Goal: Information Seeking & Learning: Learn about a topic

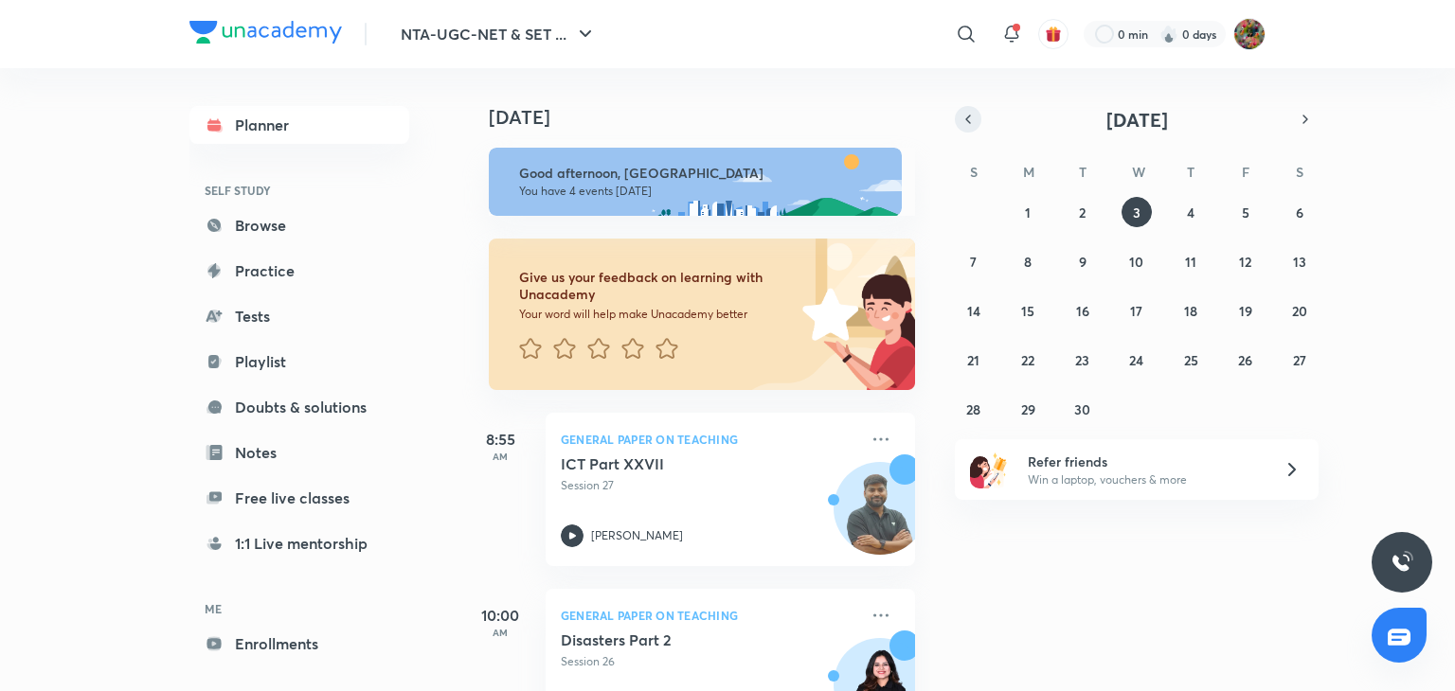
click at [960, 113] on icon "button" at bounding box center [967, 119] width 15 height 17
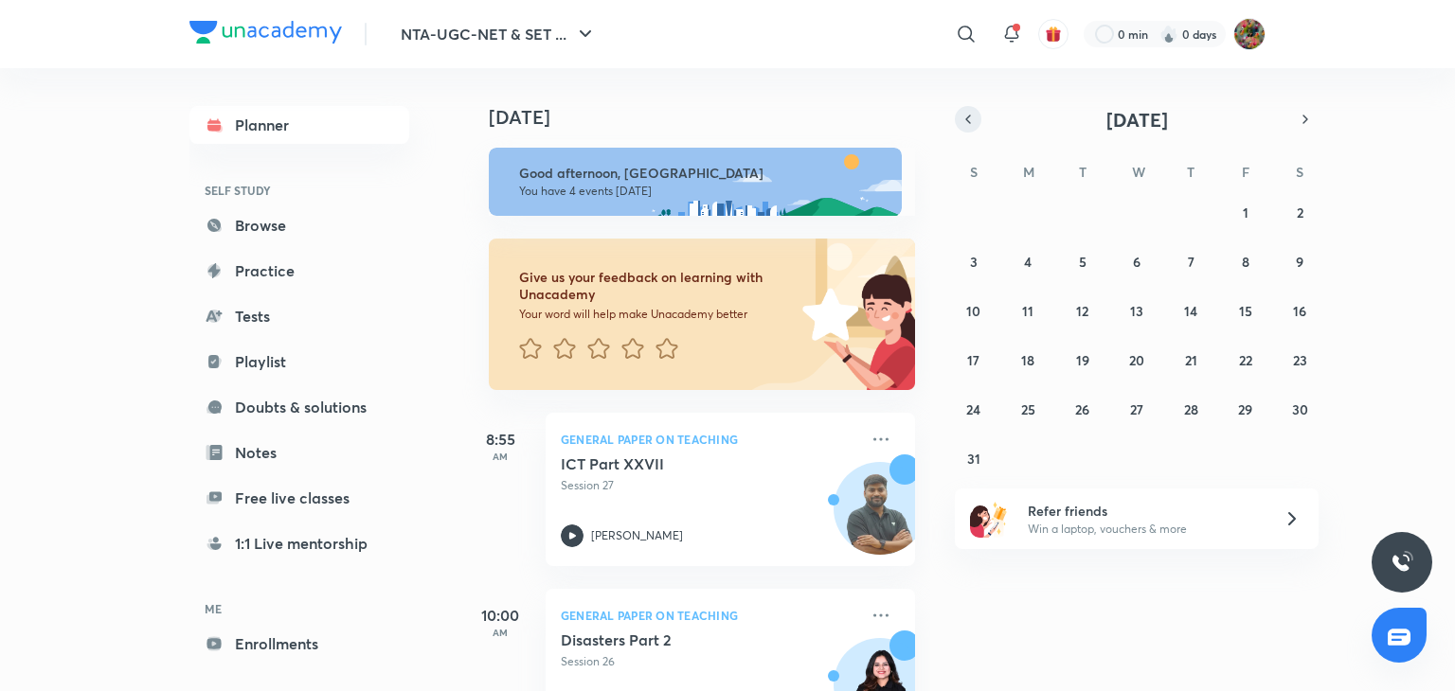
click at [960, 113] on icon "button" at bounding box center [967, 119] width 15 height 17
click at [1066, 304] on div "29 30 1 2 3 4 5 6 7 8 9 10 11 12 13 14 15 16 17 18 19 20 21 22 23 24 25 26 27 2…" at bounding box center [1137, 310] width 364 height 227
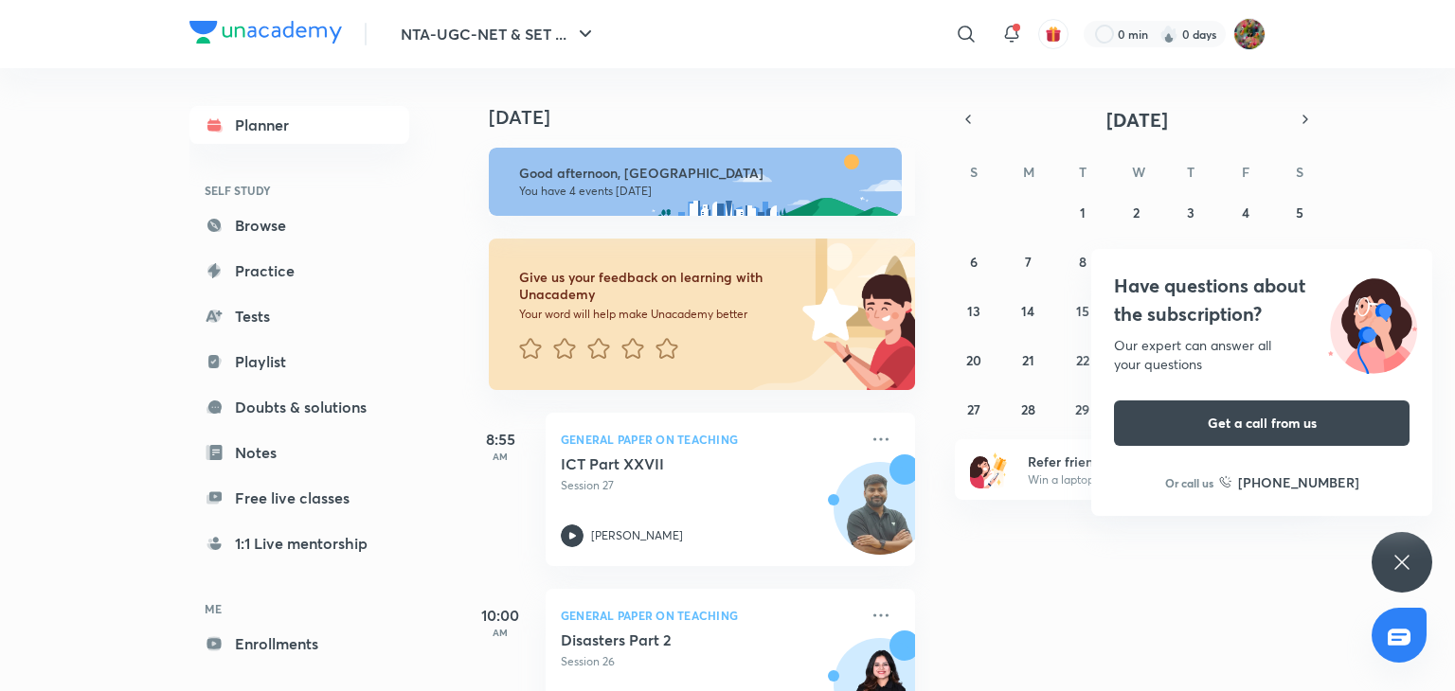
click at [1066, 304] on div "29 30 1 2 3 4 5 6 7 8 9 10 11 12 13 14 15 16 17 18 19 20 21 22 23 24 25 26 27 2…" at bounding box center [1137, 310] width 364 height 227
click at [1409, 579] on div "Have questions about the subscription? Our expert can answer all your questions…" at bounding box center [1401, 562] width 61 height 61
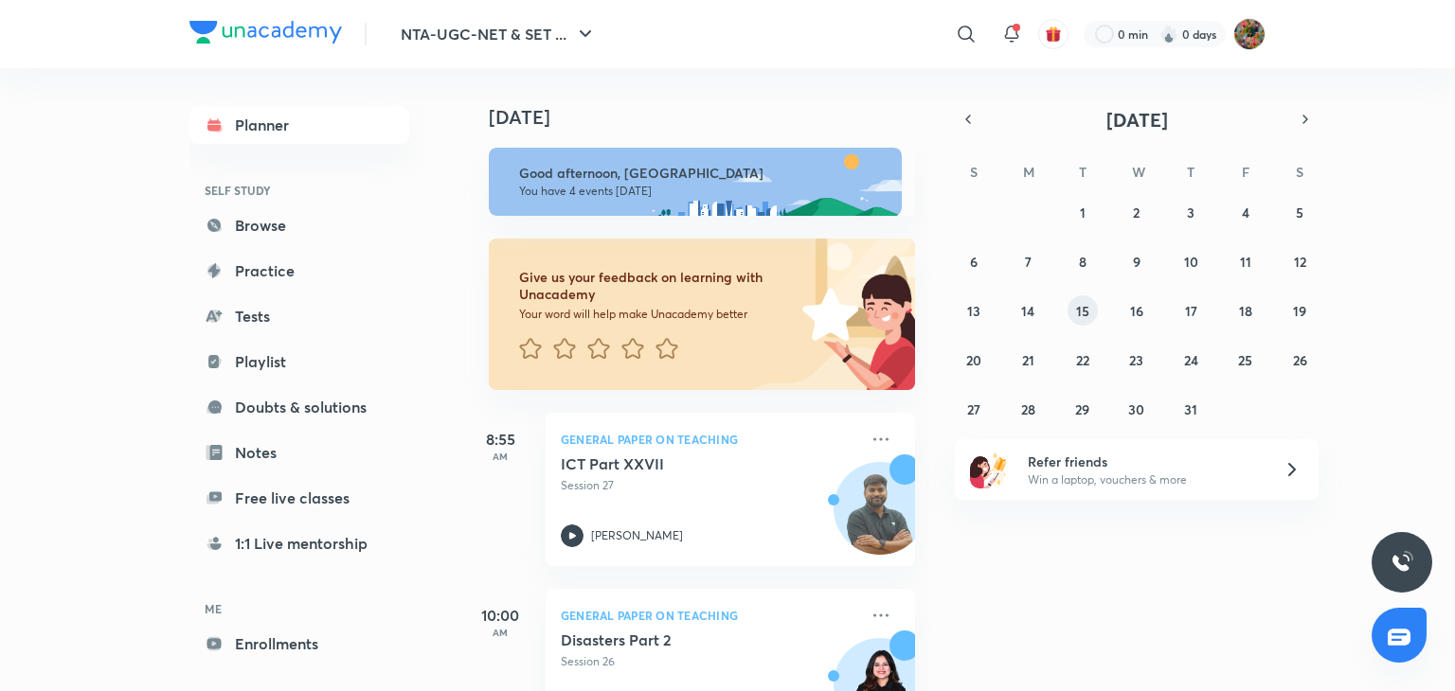
click at [1070, 314] on button "15" at bounding box center [1082, 311] width 30 height 30
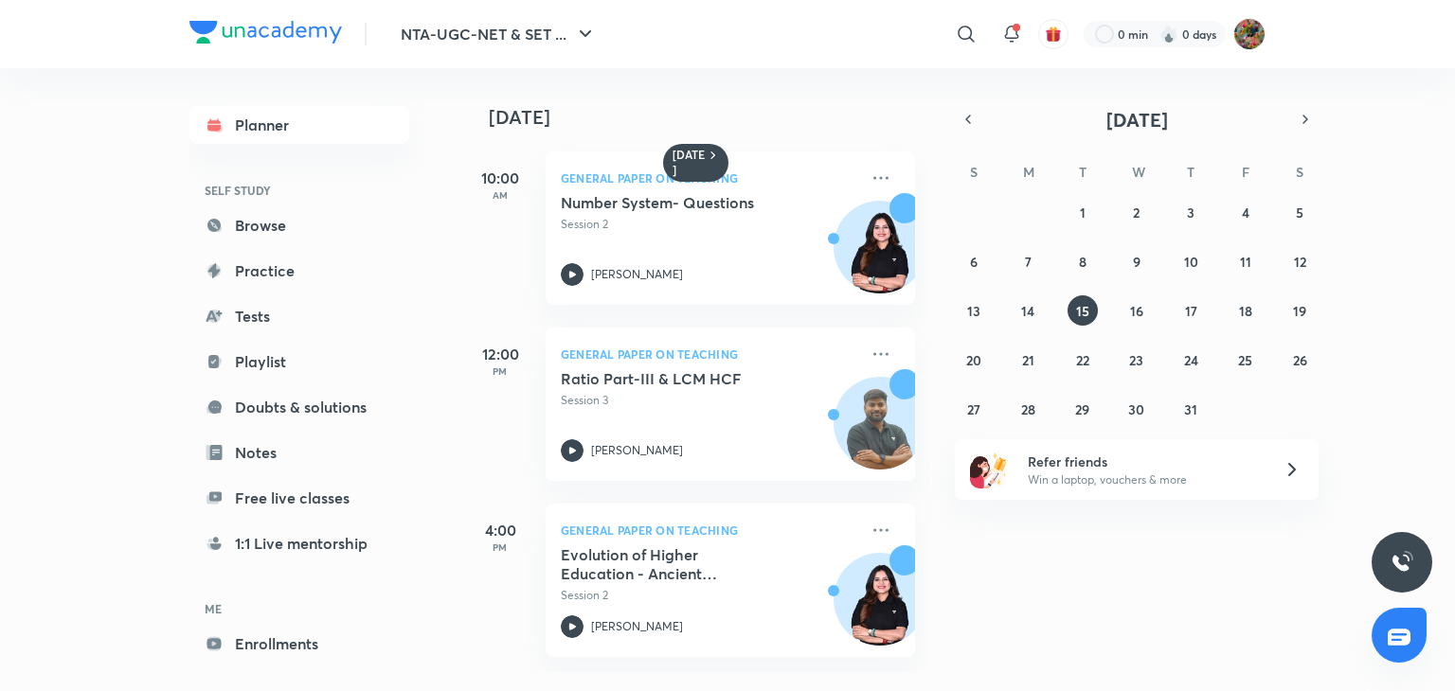
drag, startPoint x: 934, startPoint y: 428, endPoint x: 920, endPoint y: 80, distance: 348.8
click at [920, 80] on div "15 July 10:00 AM General Paper on Teaching Number System- Questions Session 2 T…" at bounding box center [956, 370] width 989 height 604
click at [951, 260] on div "15 July 10:00 AM General Paper on Teaching Number System- Questions Session 2 T…" at bounding box center [956, 370] width 989 height 604
click at [1178, 311] on button "17" at bounding box center [1190, 311] width 30 height 30
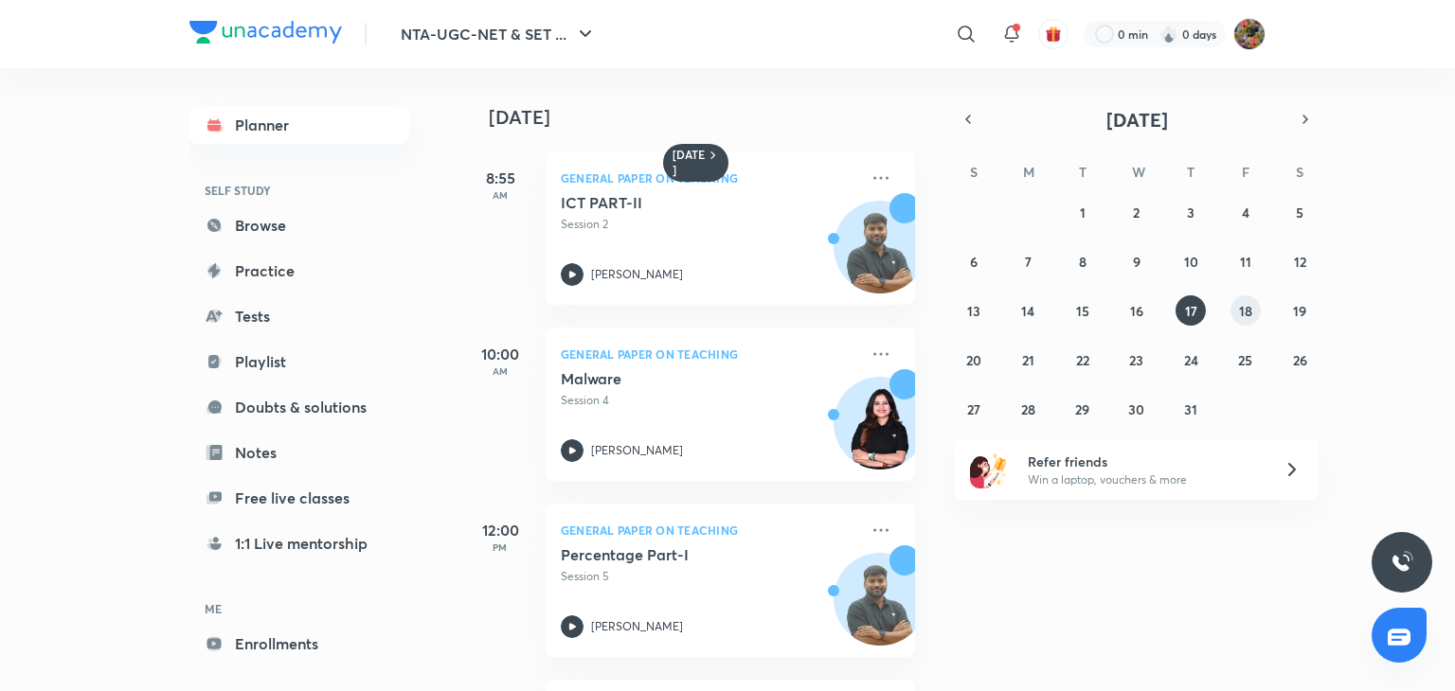
click at [1255, 314] on button "18" at bounding box center [1245, 311] width 30 height 30
click at [1161, 316] on div "29 30 1 2 3 4 5 6 7 8 9 10 11 12 13 14 15 16 17 18 19 20 21 22 23 24 25 26 27 2…" at bounding box center [1137, 310] width 364 height 227
click at [1177, 315] on button "17" at bounding box center [1190, 311] width 30 height 30
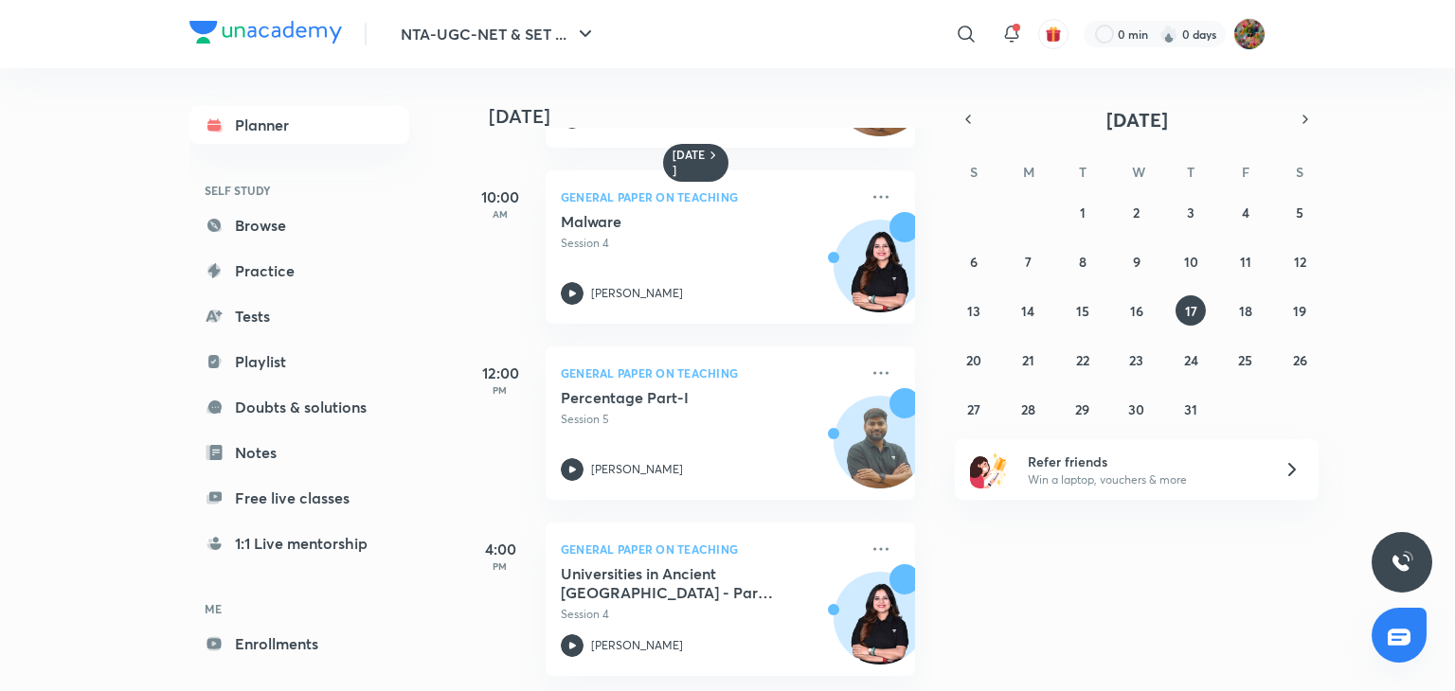
scroll to position [171, 0]
click at [1289, 306] on button "19" at bounding box center [1299, 311] width 30 height 30
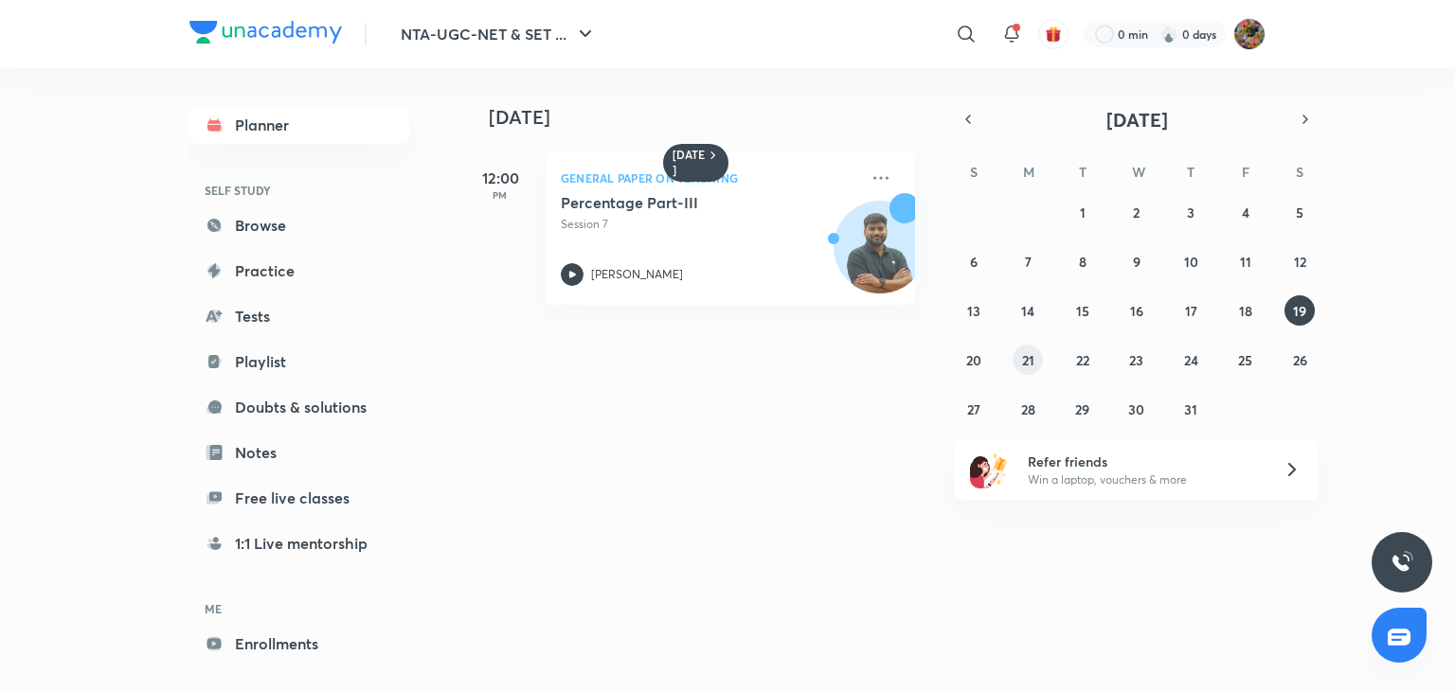
click at [1015, 353] on button "21" at bounding box center [1028, 360] width 30 height 30
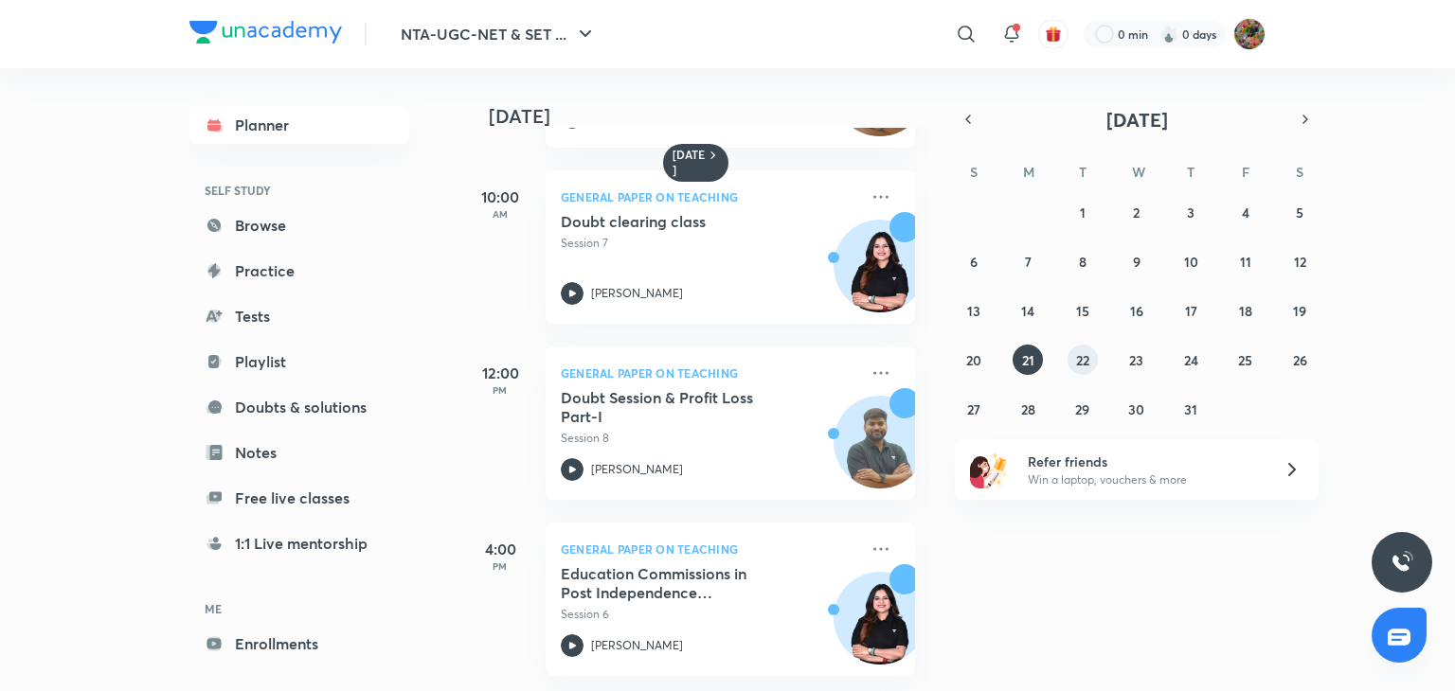
click at [1089, 367] on button "22" at bounding box center [1082, 360] width 30 height 30
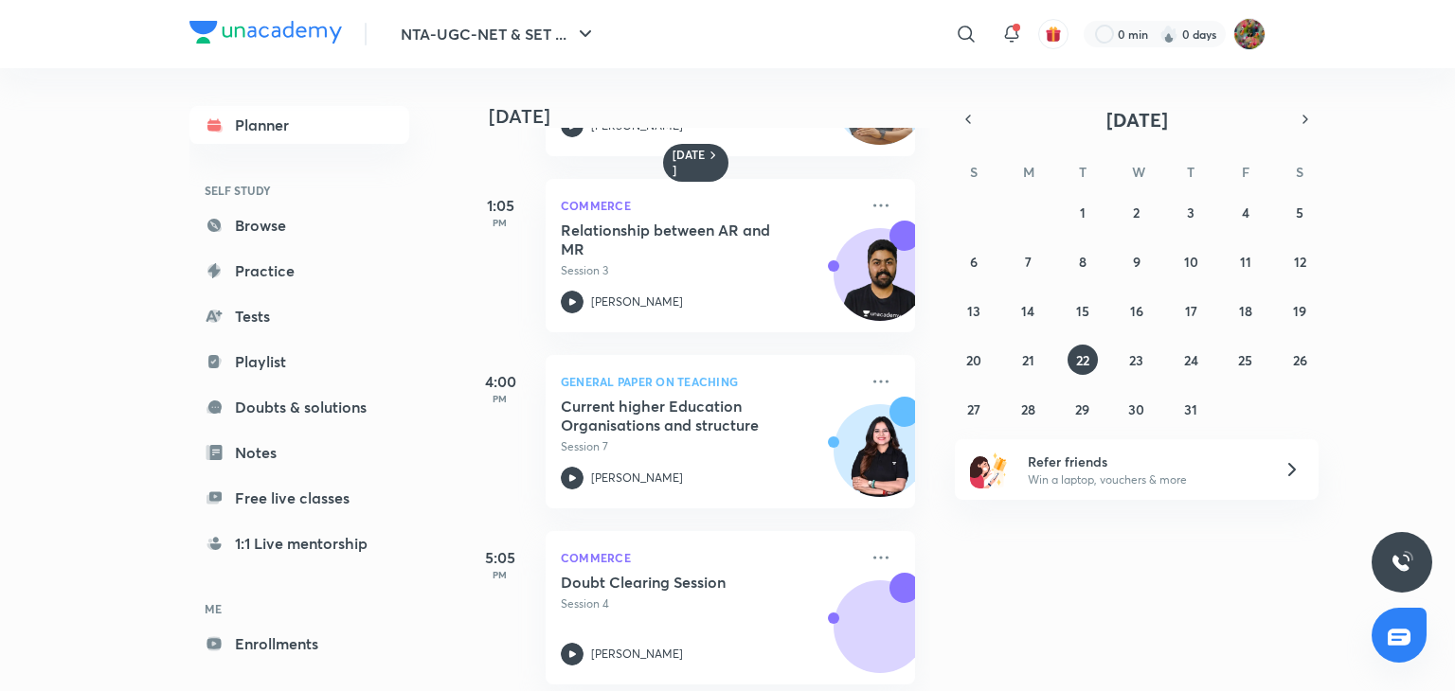
scroll to position [524, 0]
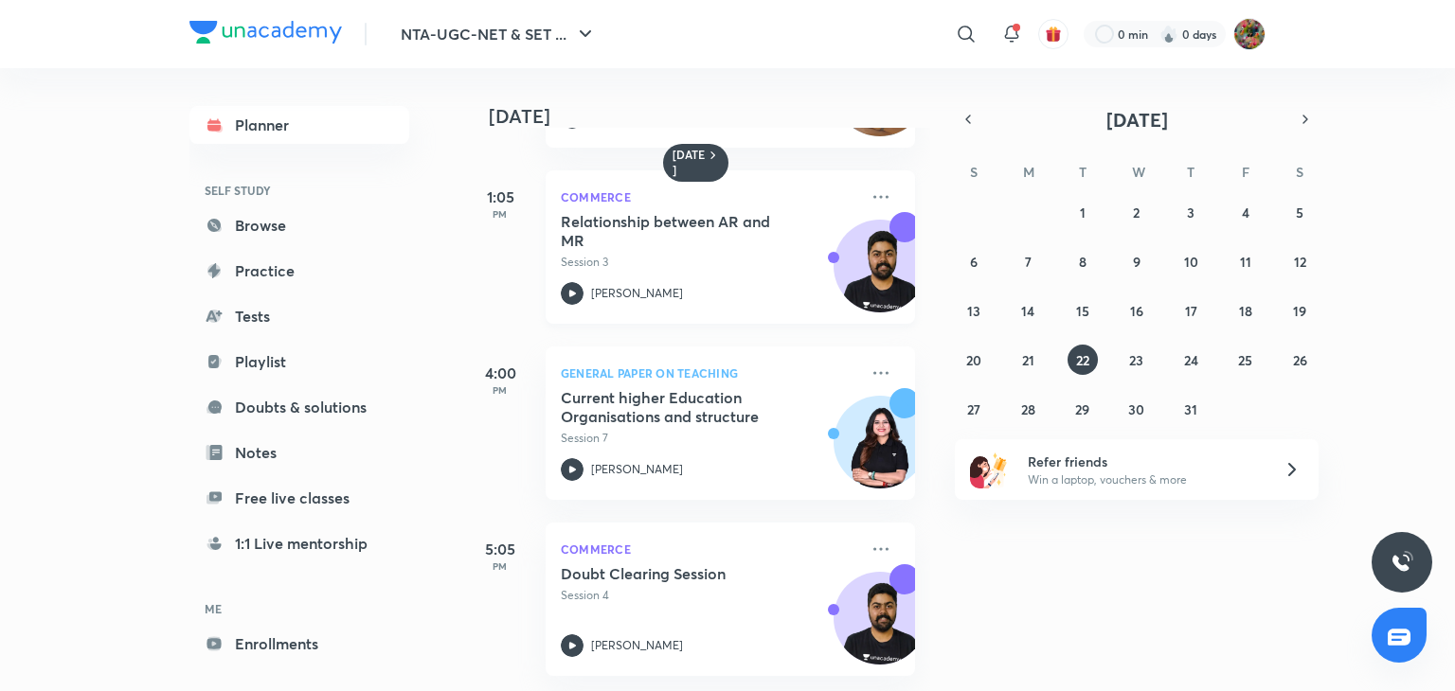
click at [739, 254] on p "Session 3" at bounding box center [709, 262] width 297 height 17
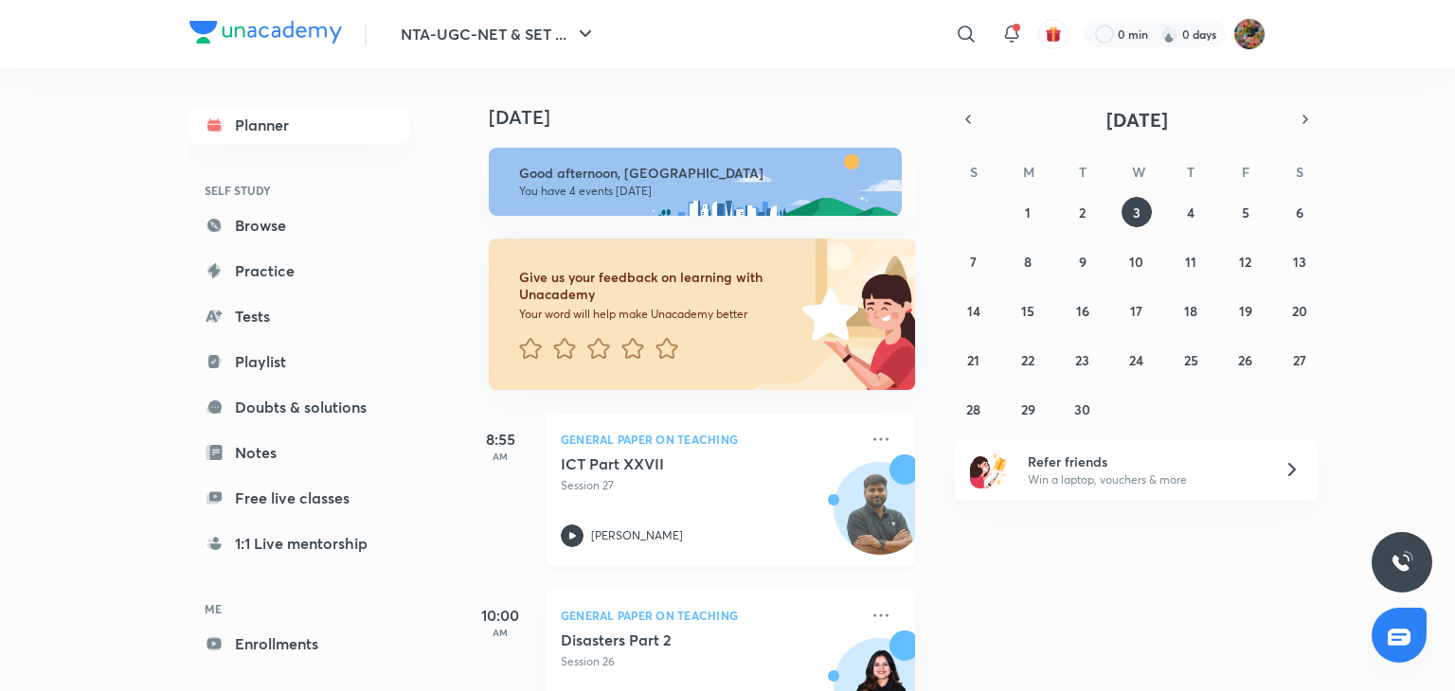
click at [612, 491] on p "Session 27" at bounding box center [709, 485] width 297 height 17
click at [712, 527] on div "[PERSON_NAME]" at bounding box center [709, 536] width 297 height 23
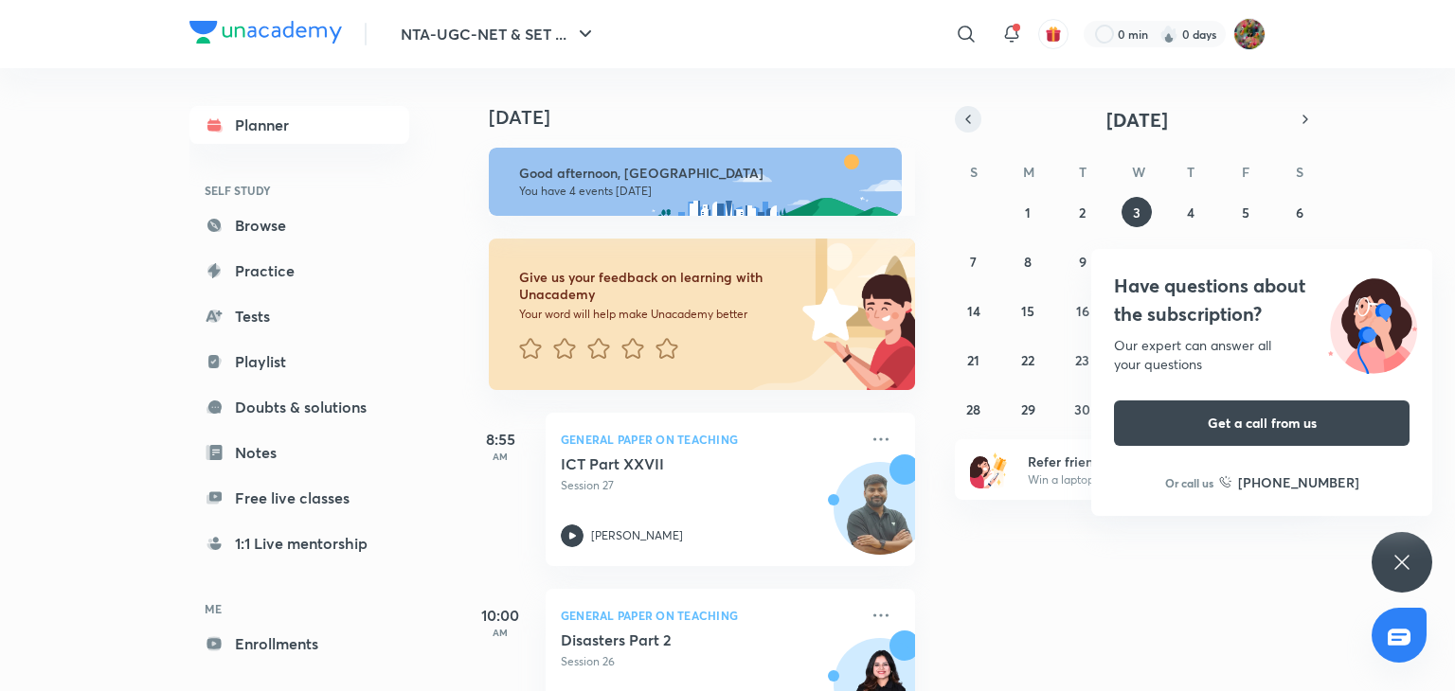
click at [959, 130] on button "button" at bounding box center [968, 119] width 27 height 27
click at [1405, 572] on icon at bounding box center [1401, 562] width 23 height 23
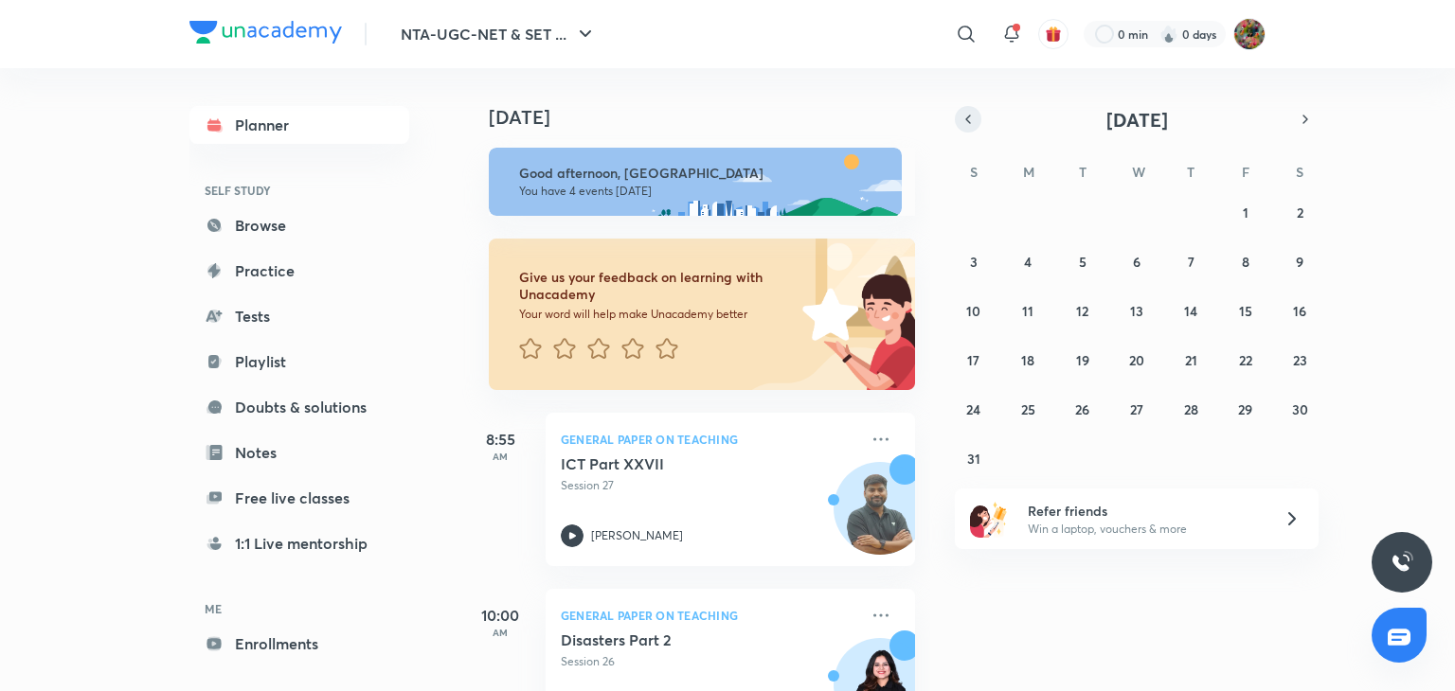
click at [967, 112] on icon "button" at bounding box center [967, 119] width 15 height 17
click at [1031, 371] on button "21" at bounding box center [1028, 360] width 30 height 30
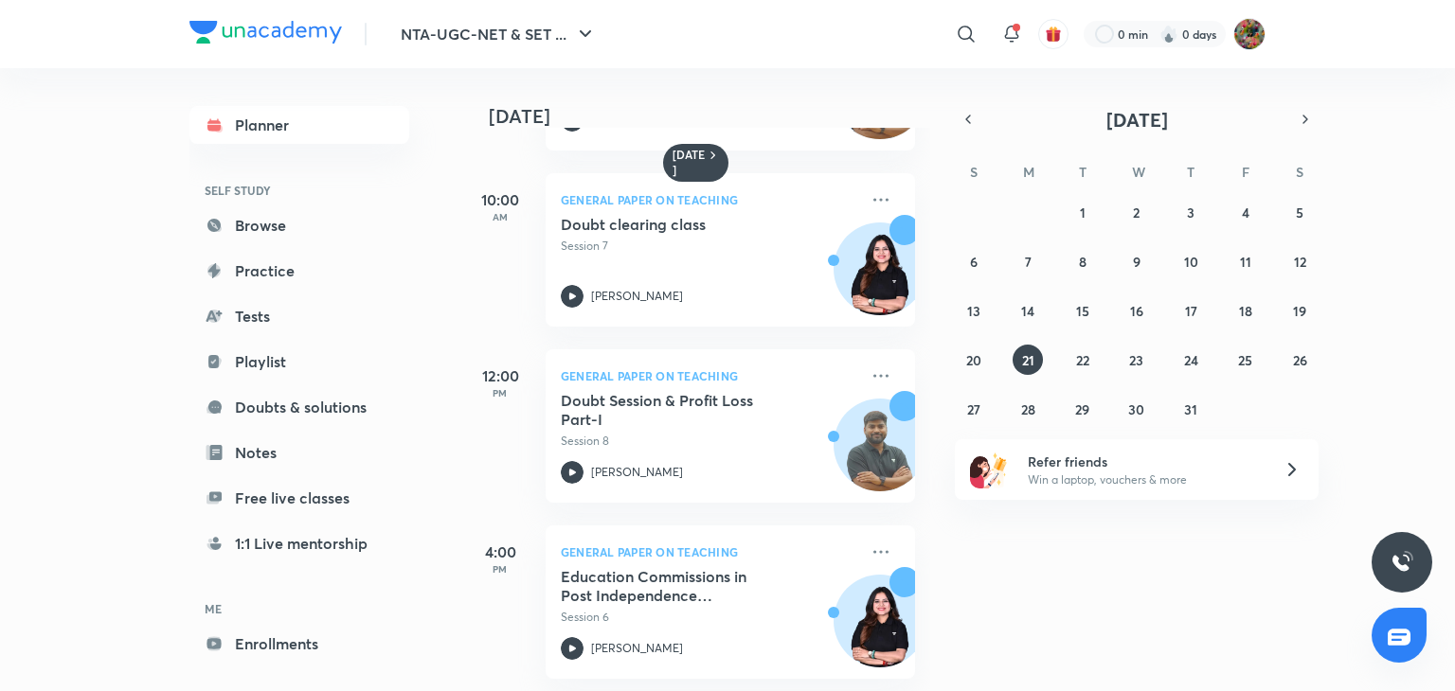
scroll to position [171, 0]
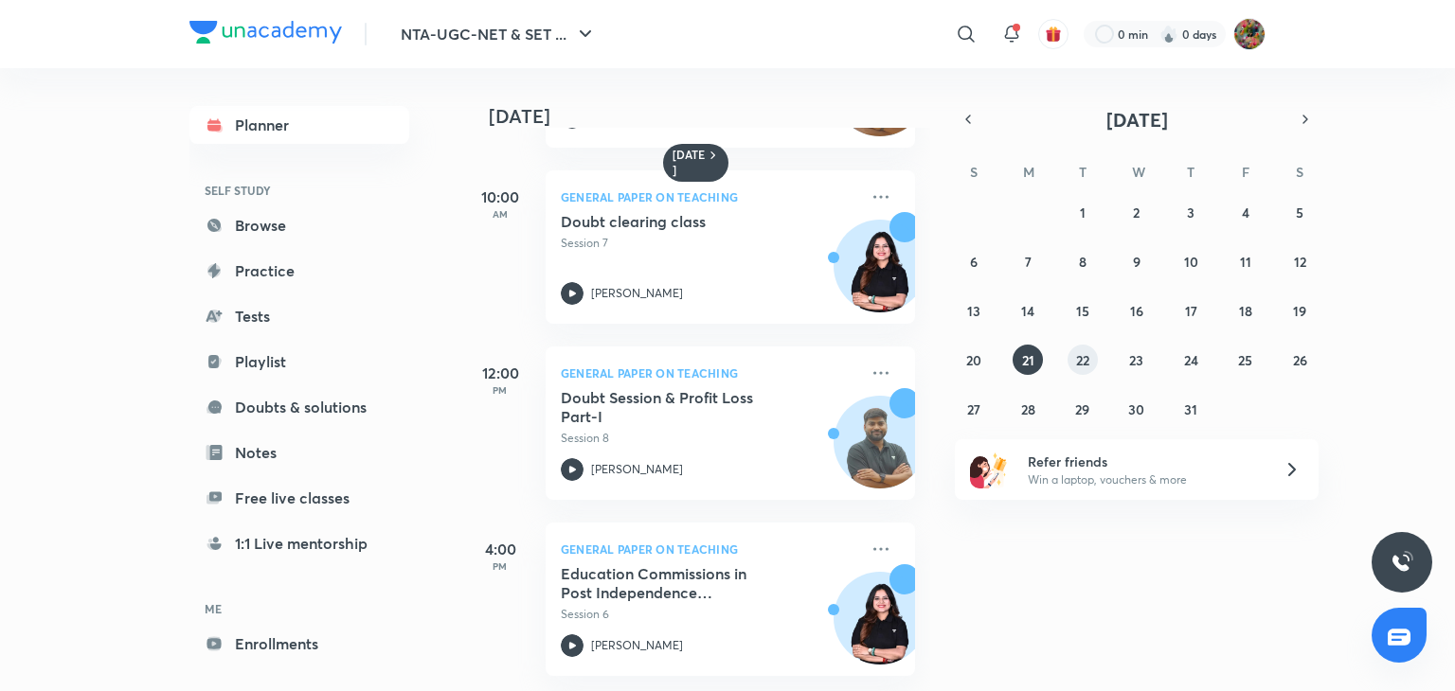
click at [1087, 357] on abbr "22" at bounding box center [1082, 360] width 13 height 18
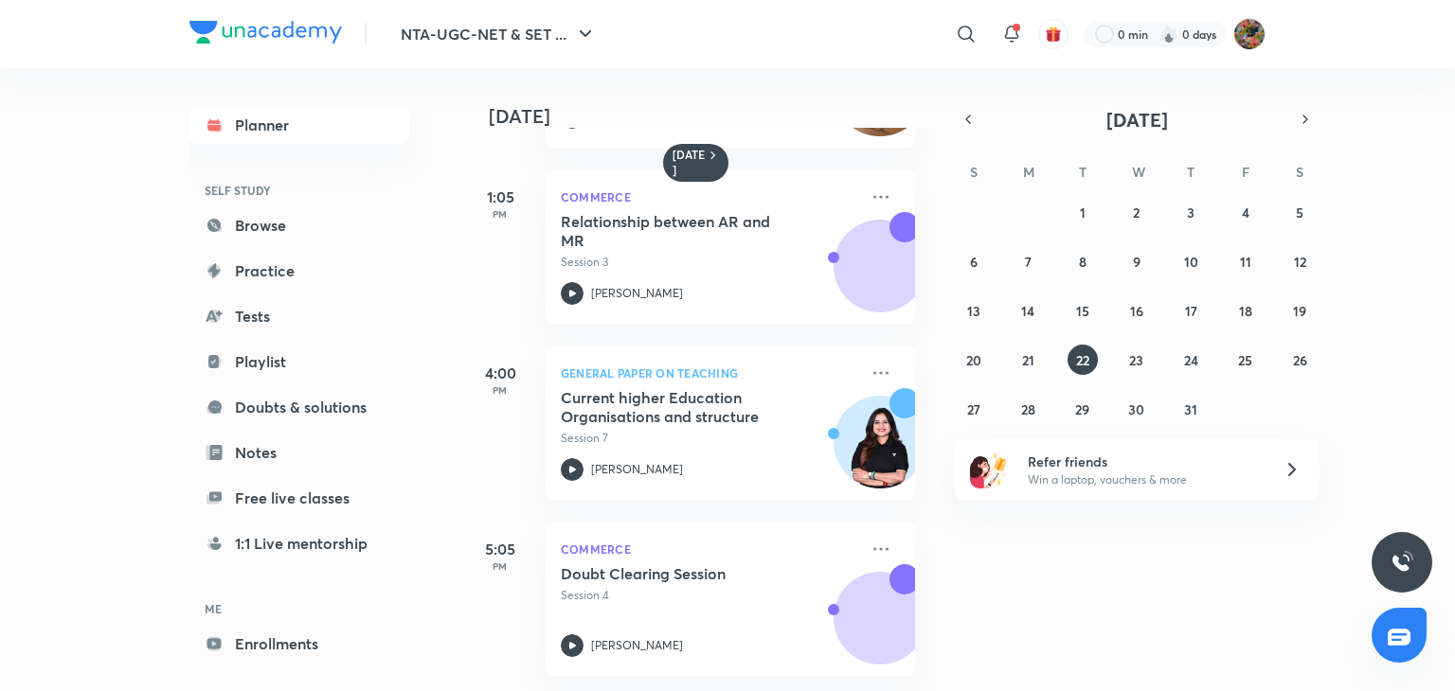
scroll to position [524, 0]
click at [663, 222] on h5 "Relationship between AR and MR" at bounding box center [679, 231] width 236 height 38
